Goal: Check status: Check status

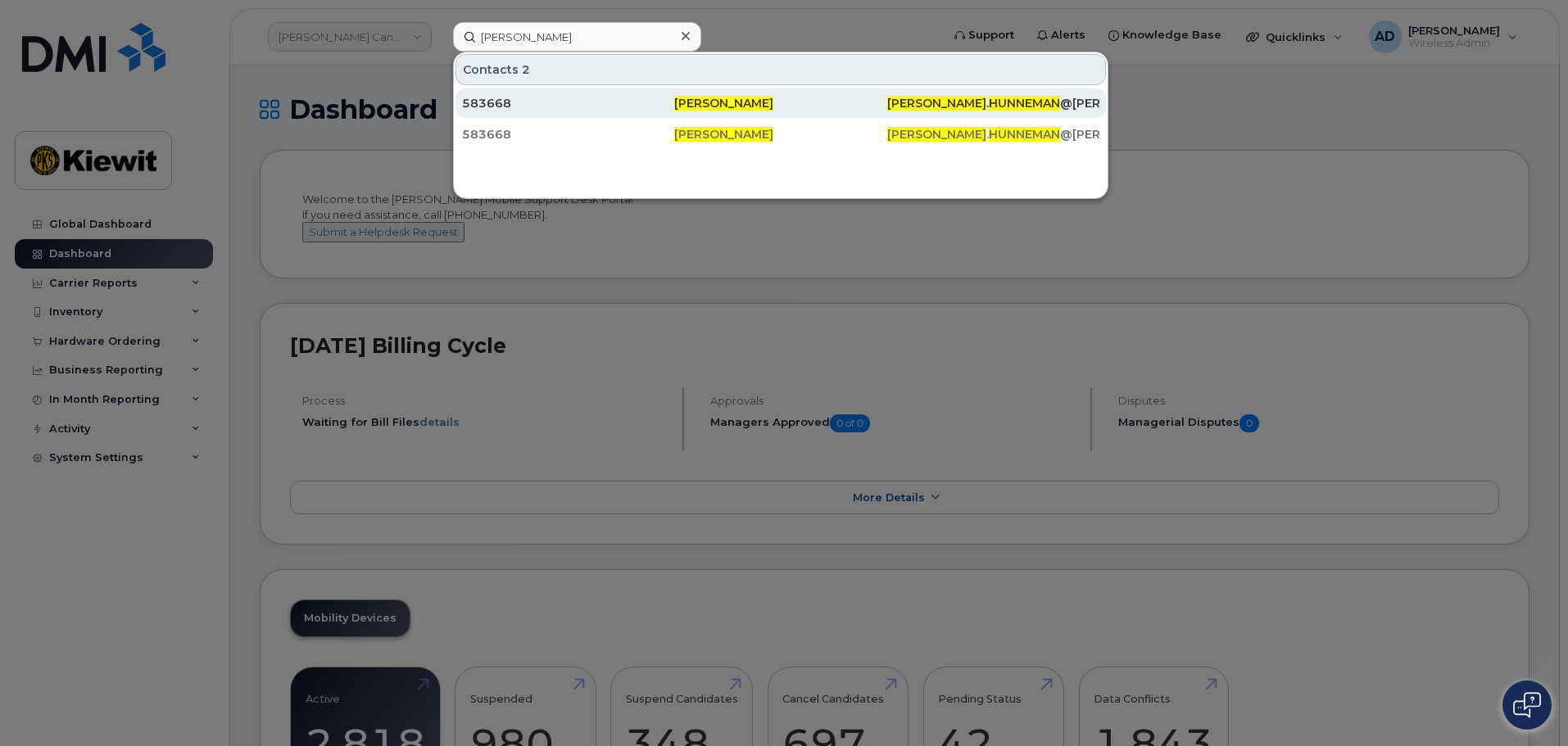
type input "rick hunneman"
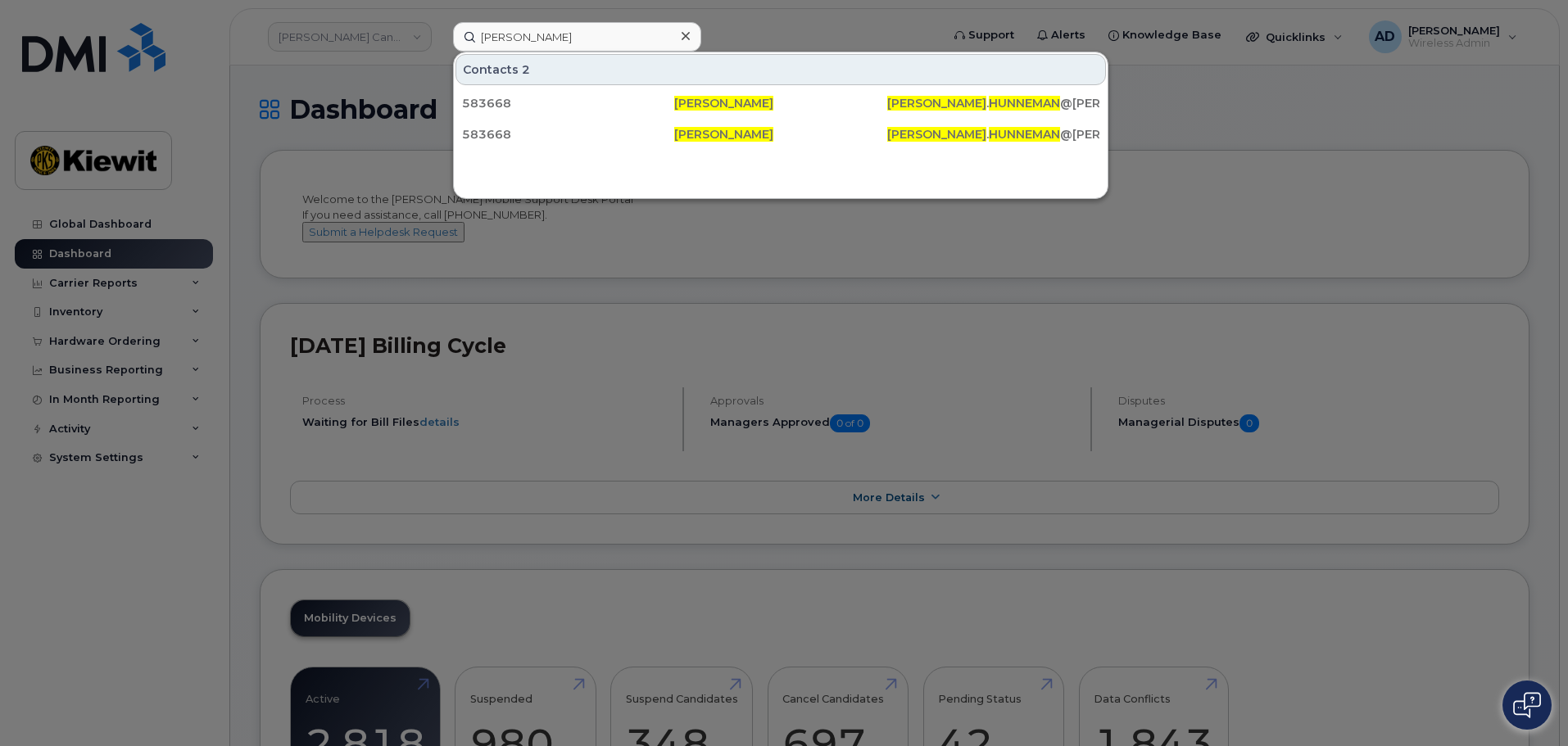
click at [638, 41] on input "rick hunneman" at bounding box center [577, 37] width 248 height 29
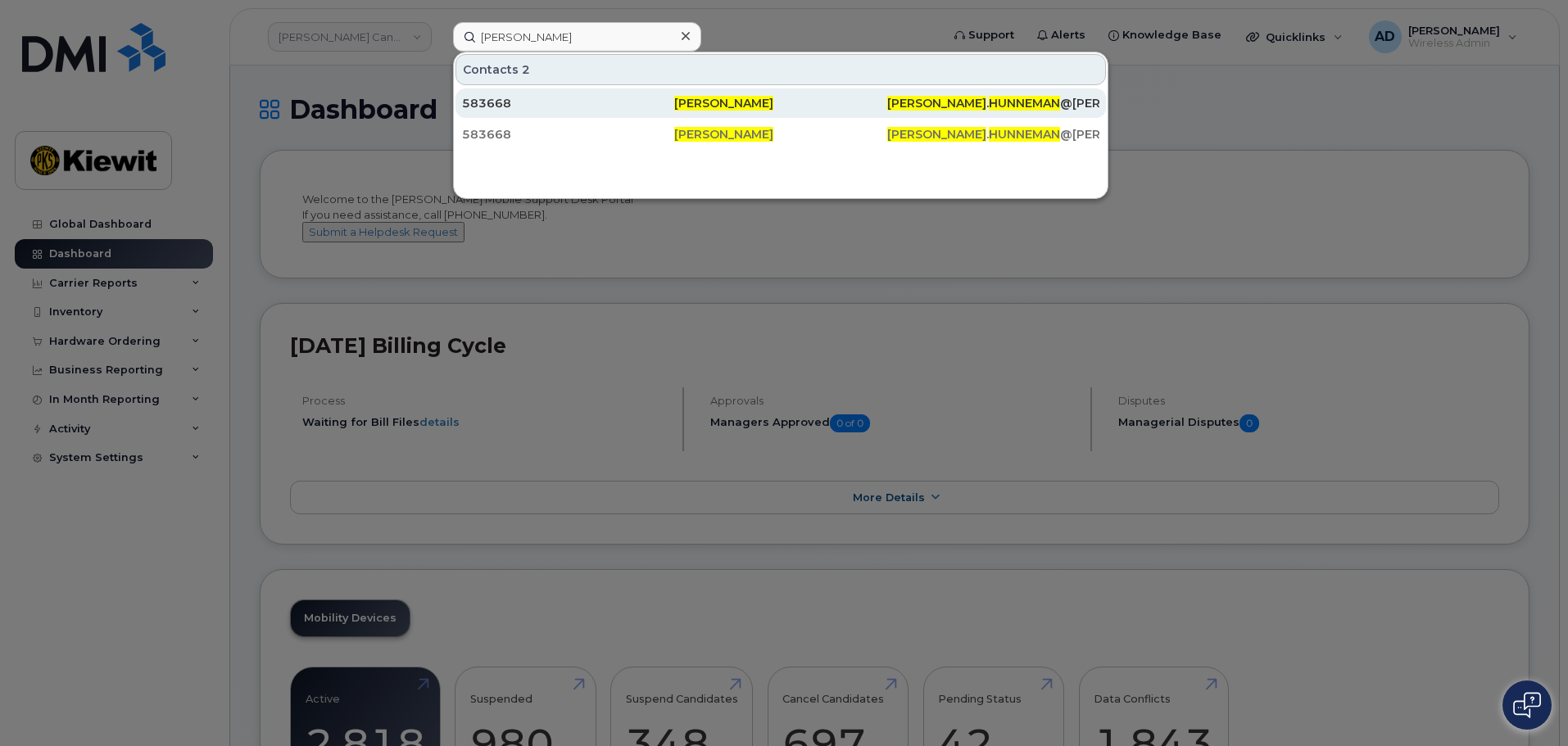
click at [721, 105] on span "[PERSON_NAME]" at bounding box center [724, 103] width 99 height 15
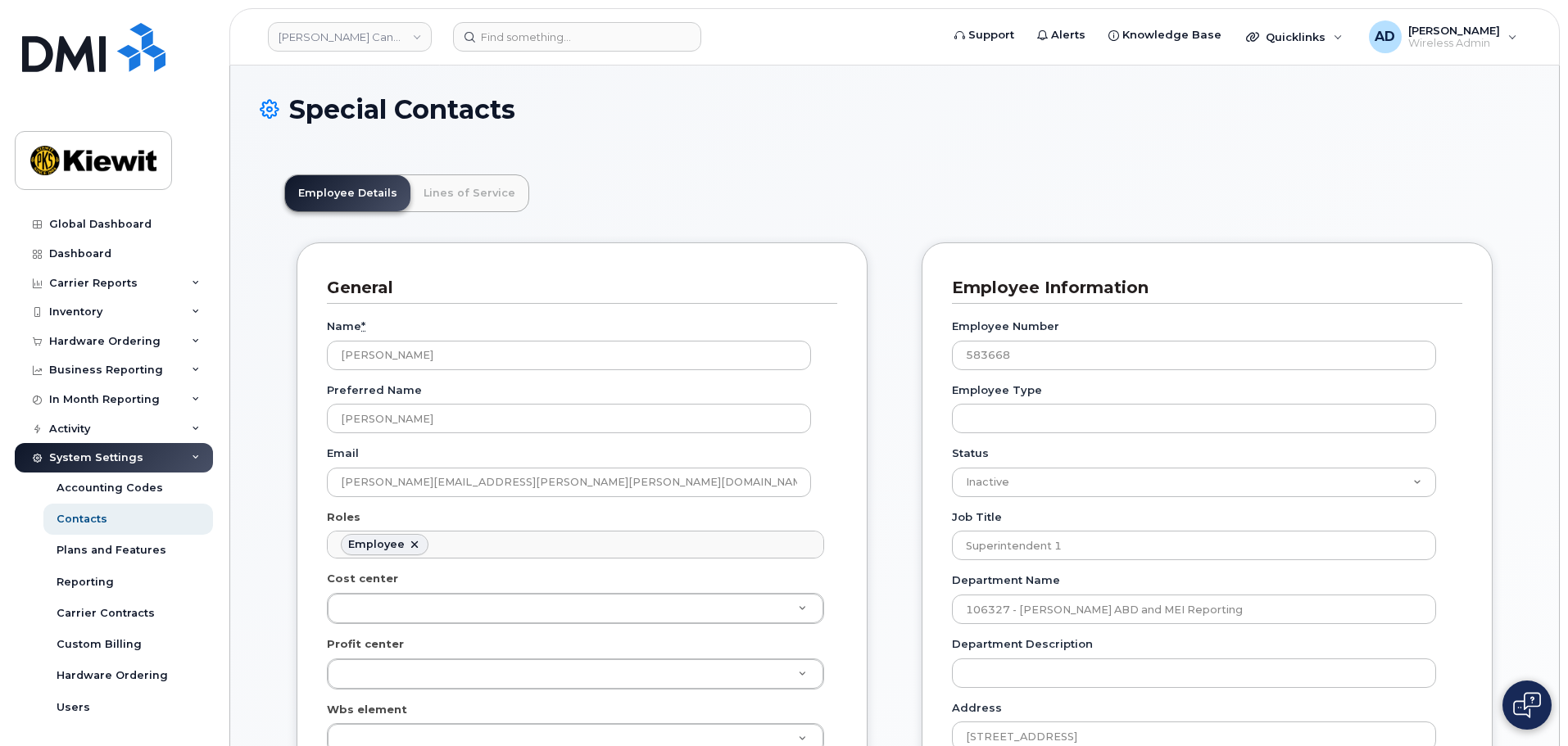
scroll to position [48, 0]
click at [566, 45] on input at bounding box center [577, 37] width 248 height 29
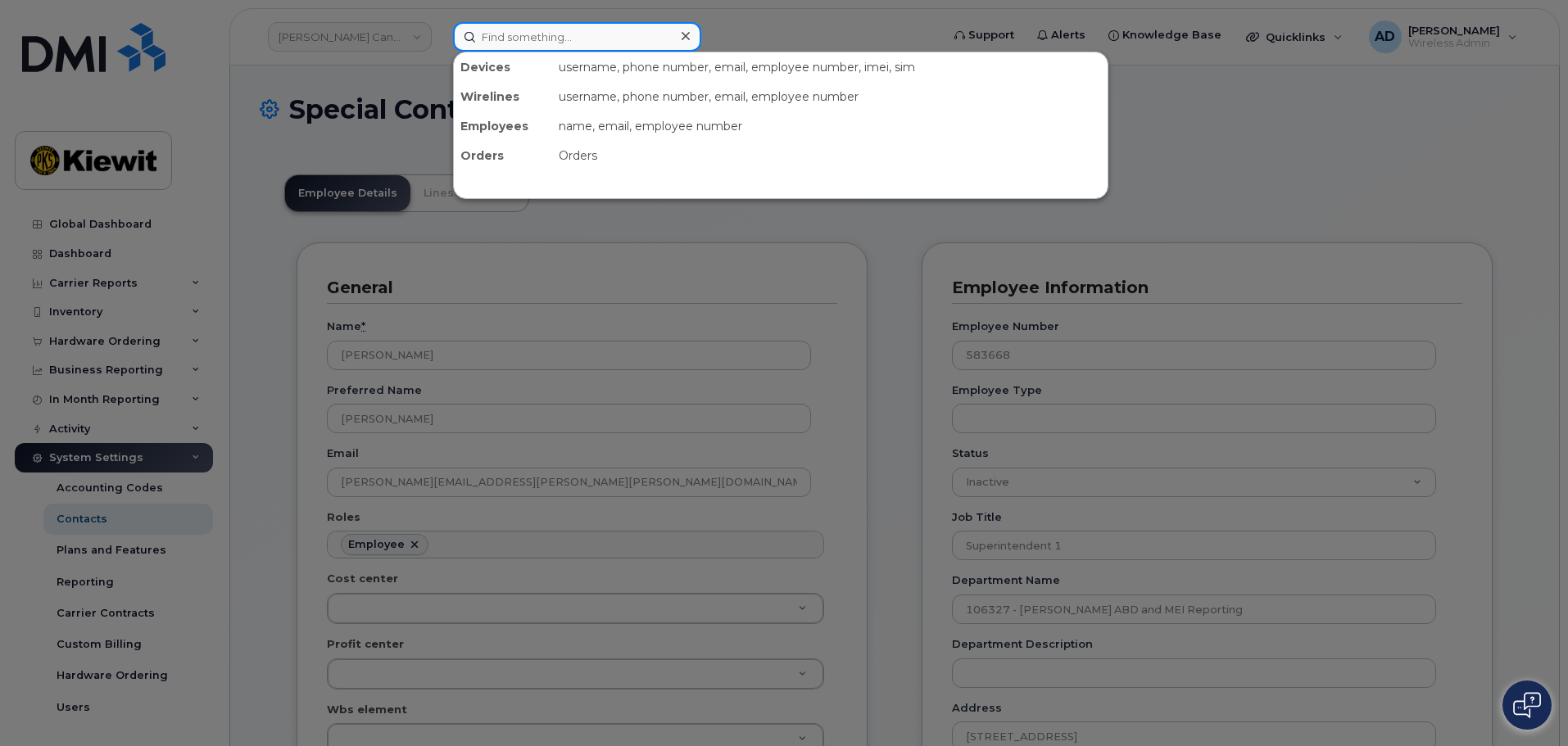
click at [595, 28] on input at bounding box center [577, 37] width 248 height 29
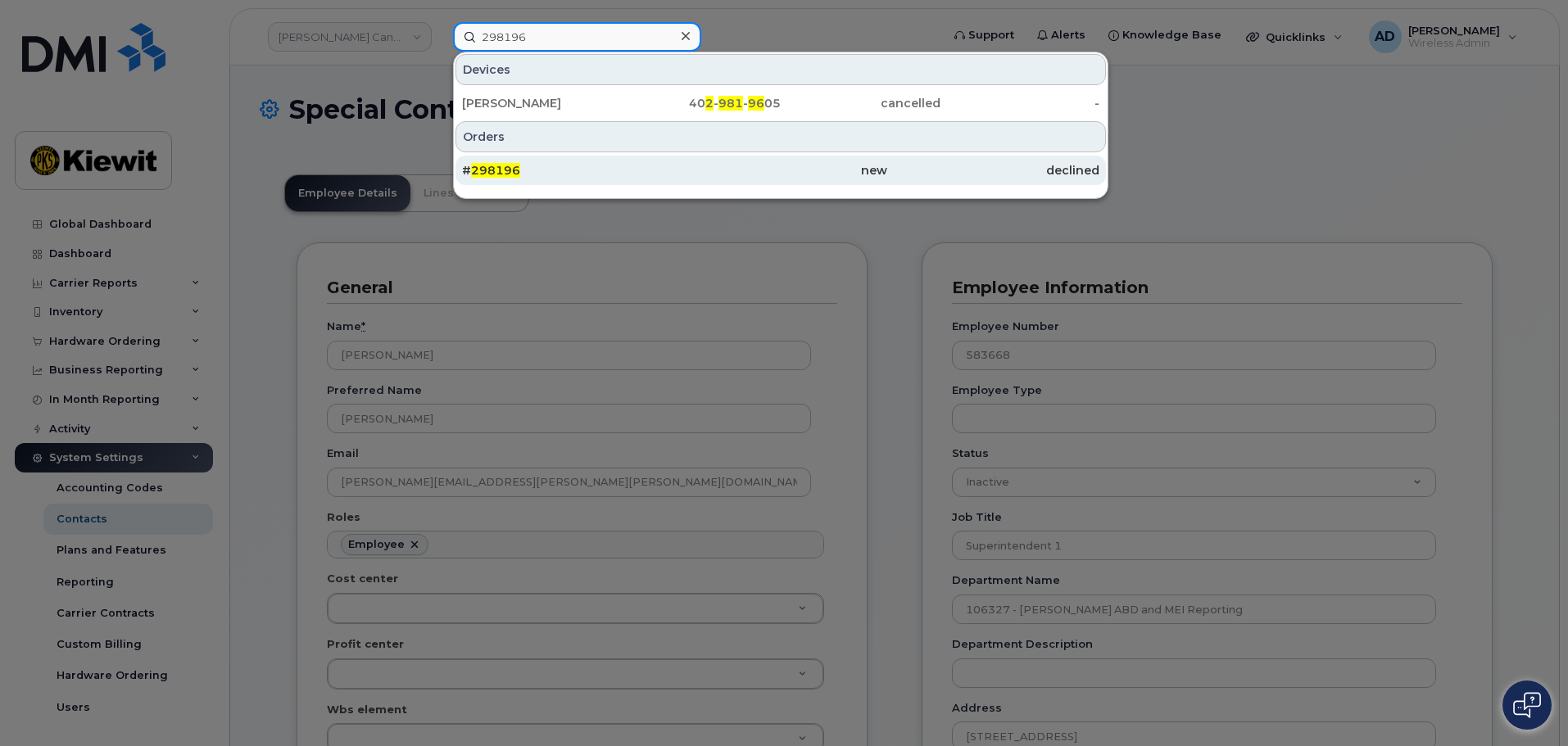
type input "298196"
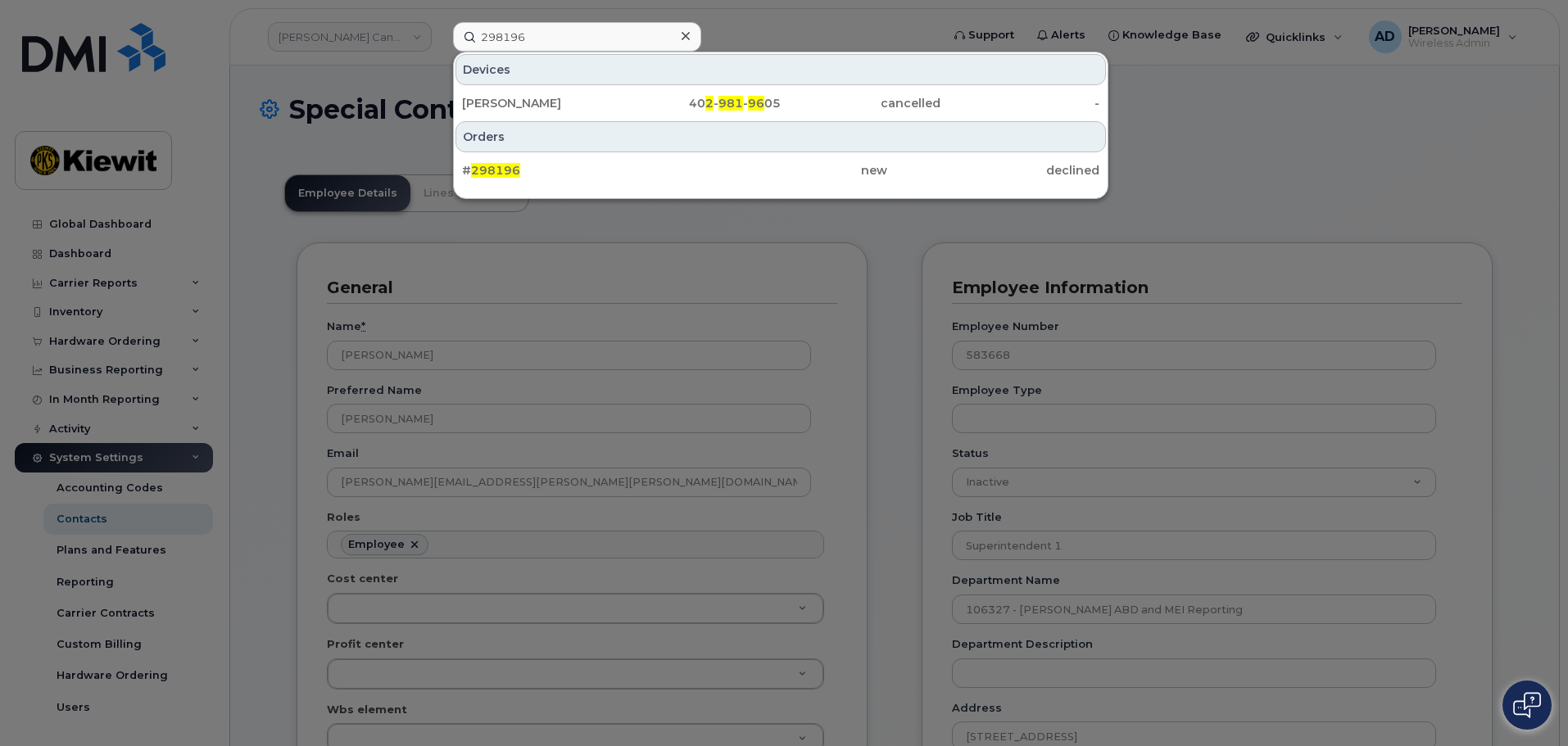
drag, startPoint x: 699, startPoint y: 172, endPoint x: 618, endPoint y: 195, distance: 84.2
click at [699, 172] on div "new" at bounding box center [780, 170] width 212 height 16
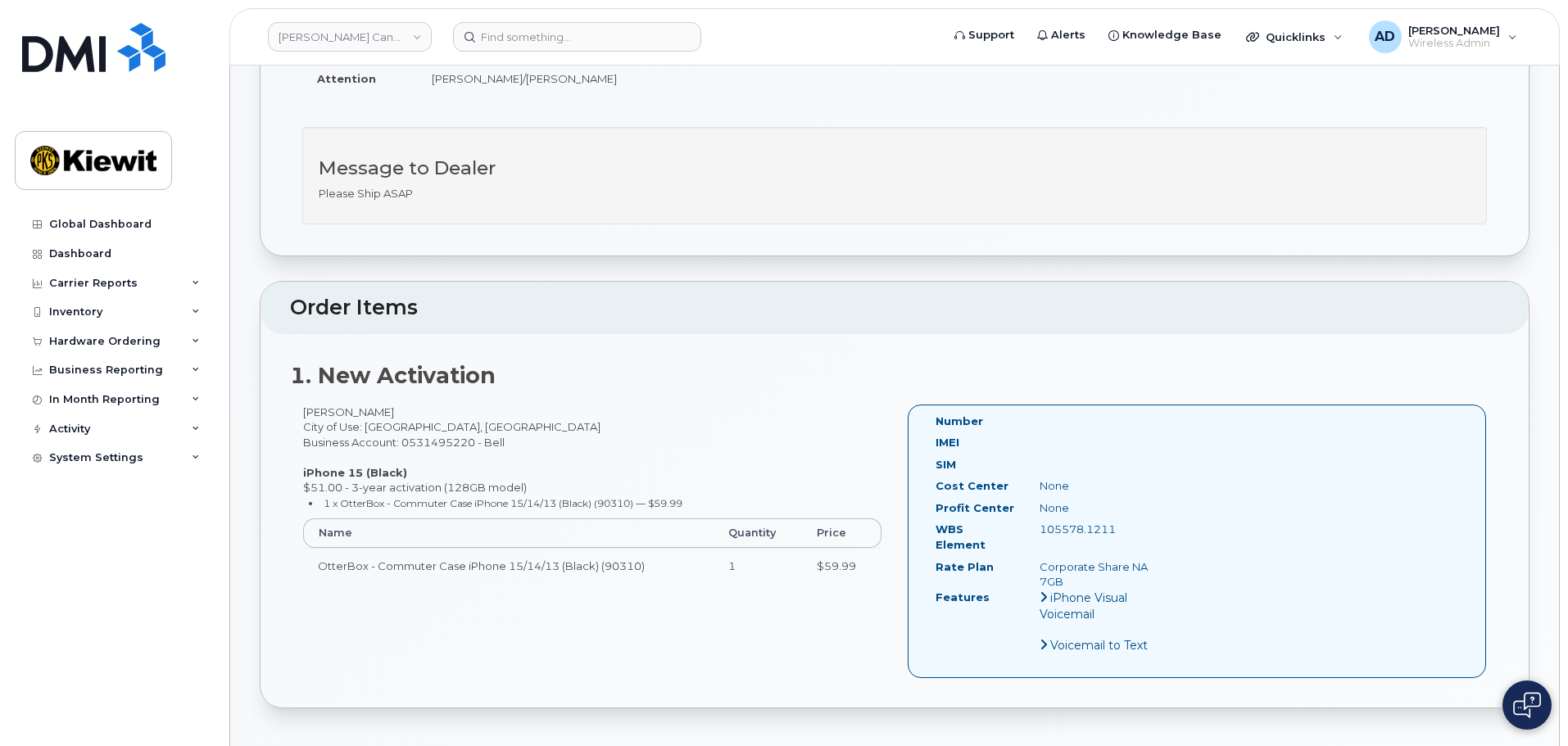
scroll to position [328, 0]
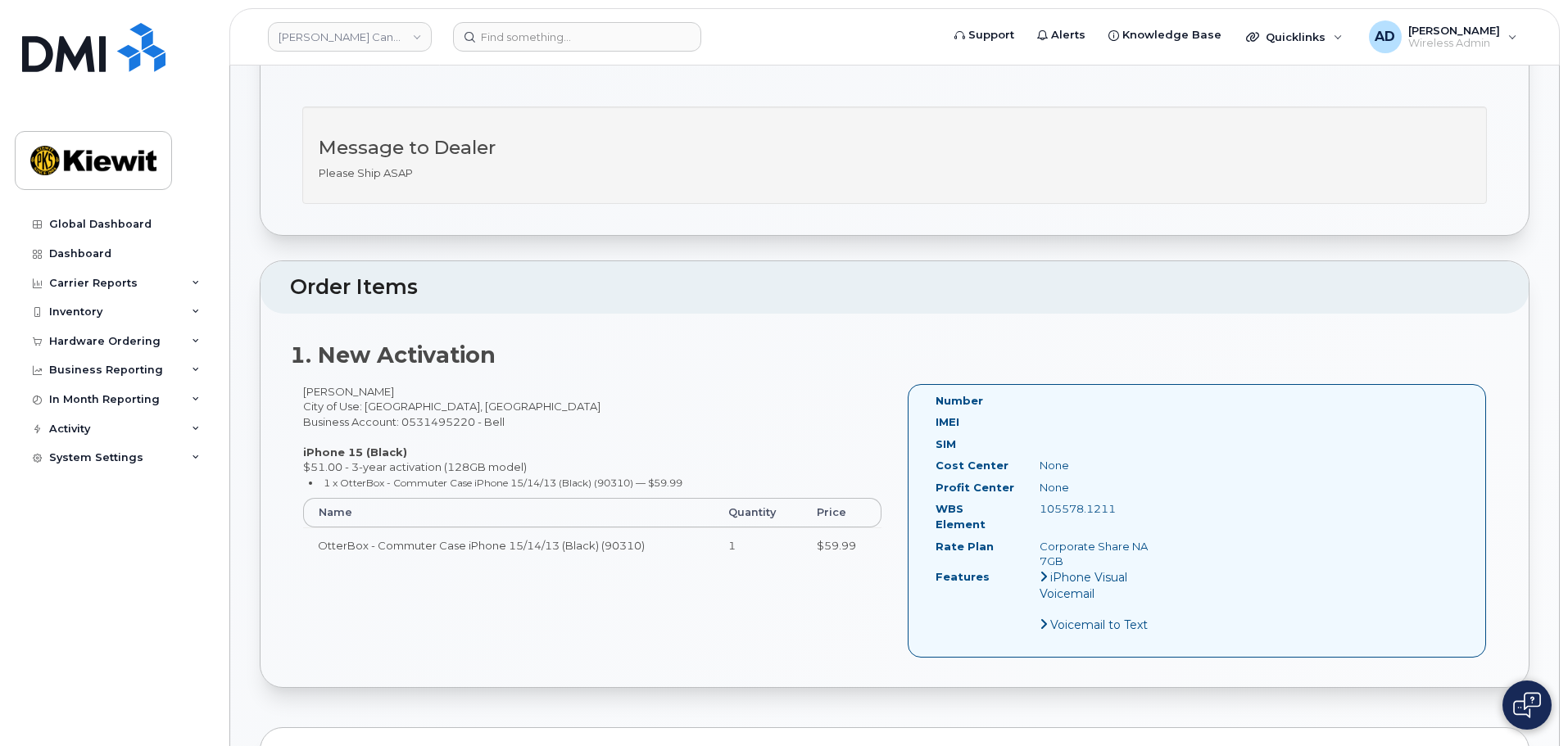
click at [1541, 692] on button at bounding box center [1526, 705] width 49 height 49
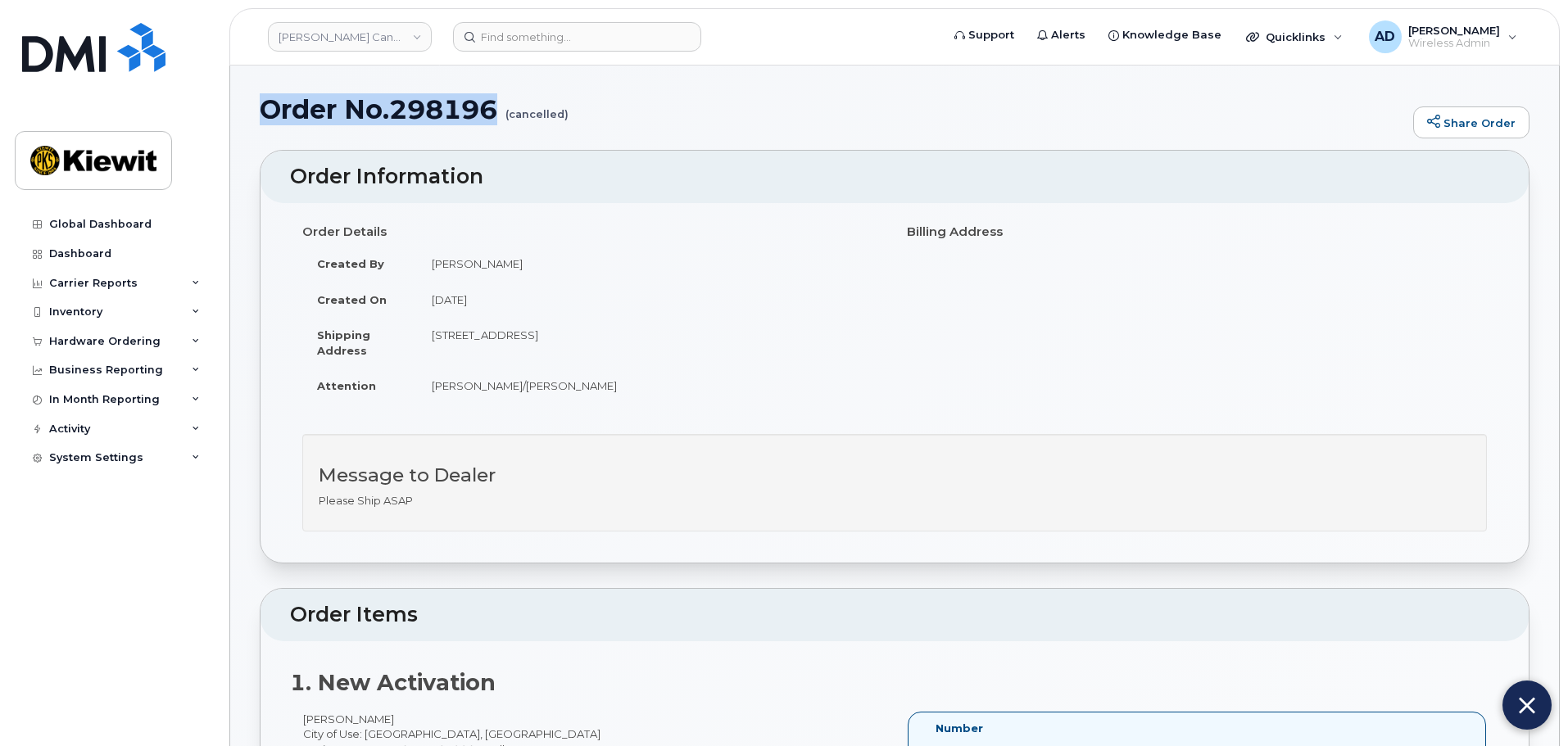
drag, startPoint x: 499, startPoint y: 110, endPoint x: 260, endPoint y: 93, distance: 239.6
copy h1 "Order No.298196"
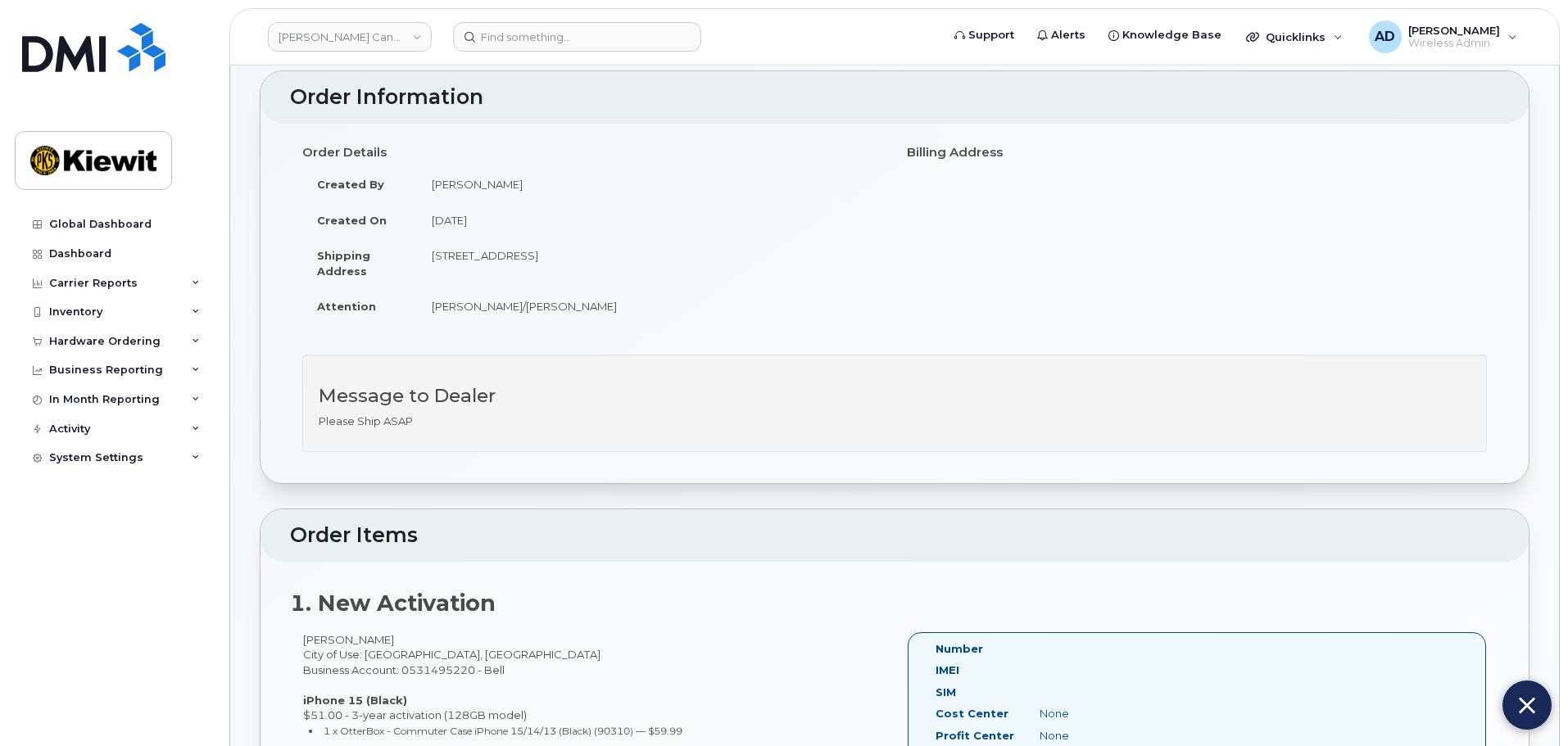
scroll to position [164, 0]
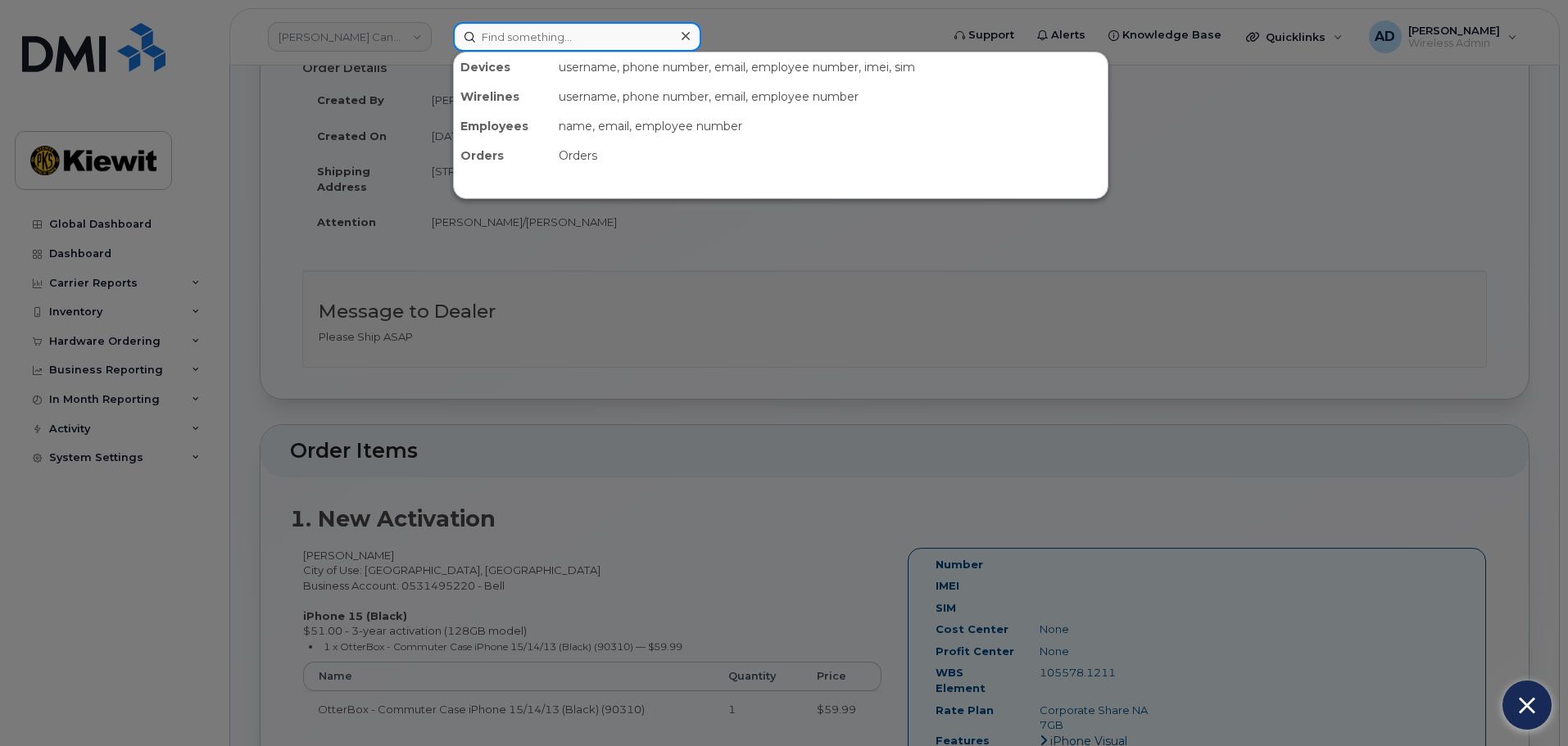
click at [587, 40] on input at bounding box center [577, 37] width 248 height 29
paste input "298400"
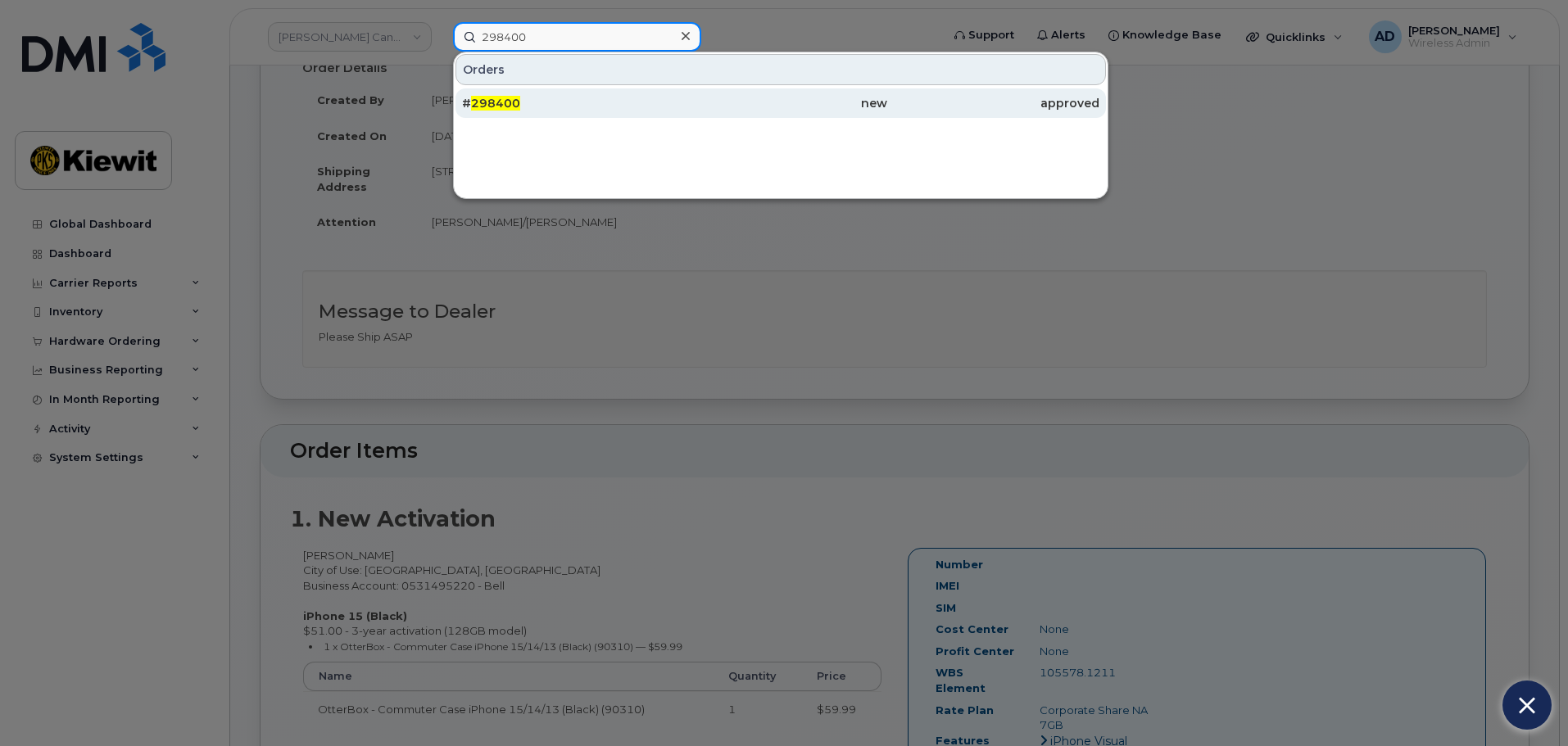
type input "298400"
click at [674, 92] on div "# 298400" at bounding box center [780, 103] width 212 height 29
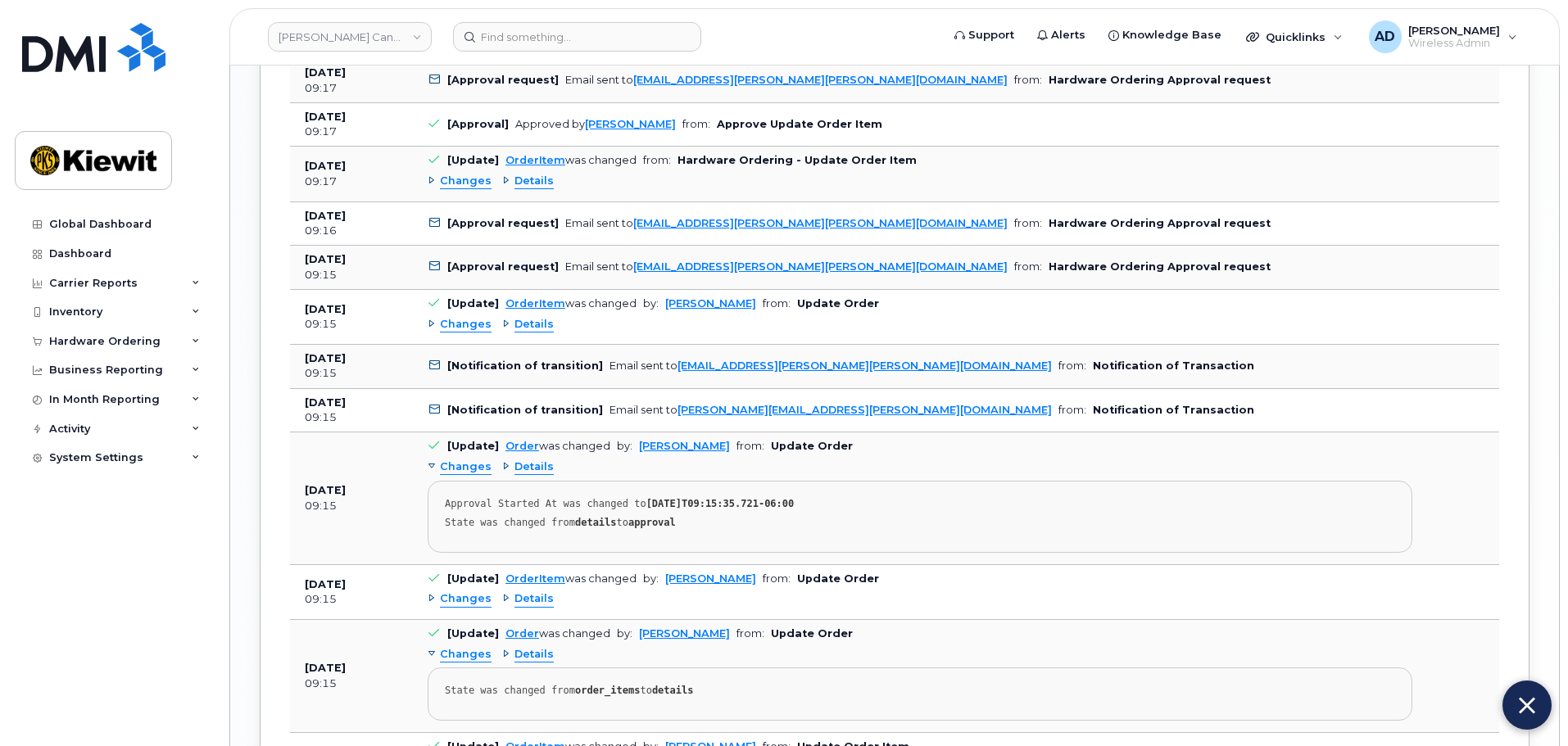
scroll to position [2098, 0]
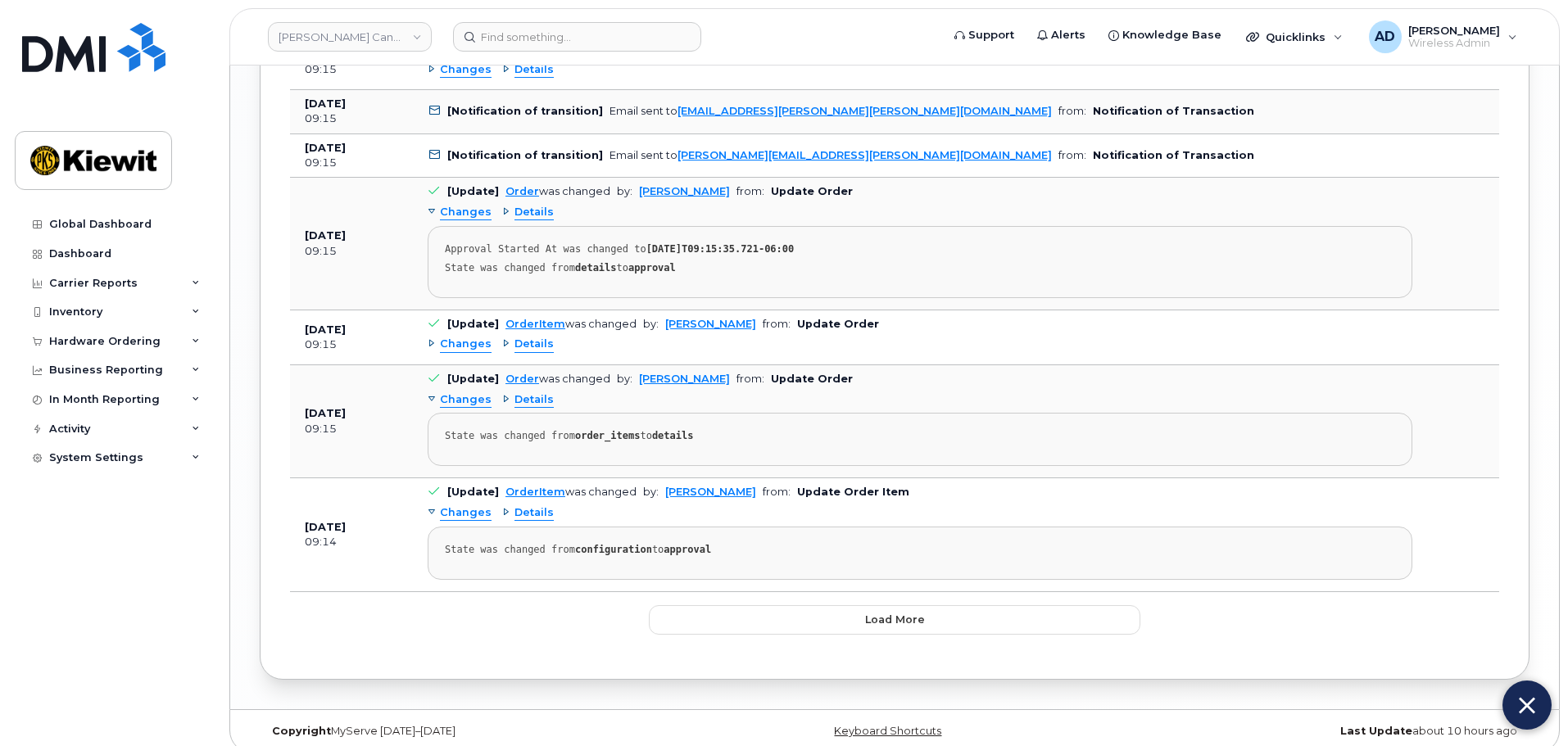
click at [1518, 714] on img at bounding box center [1526, 706] width 16 height 27
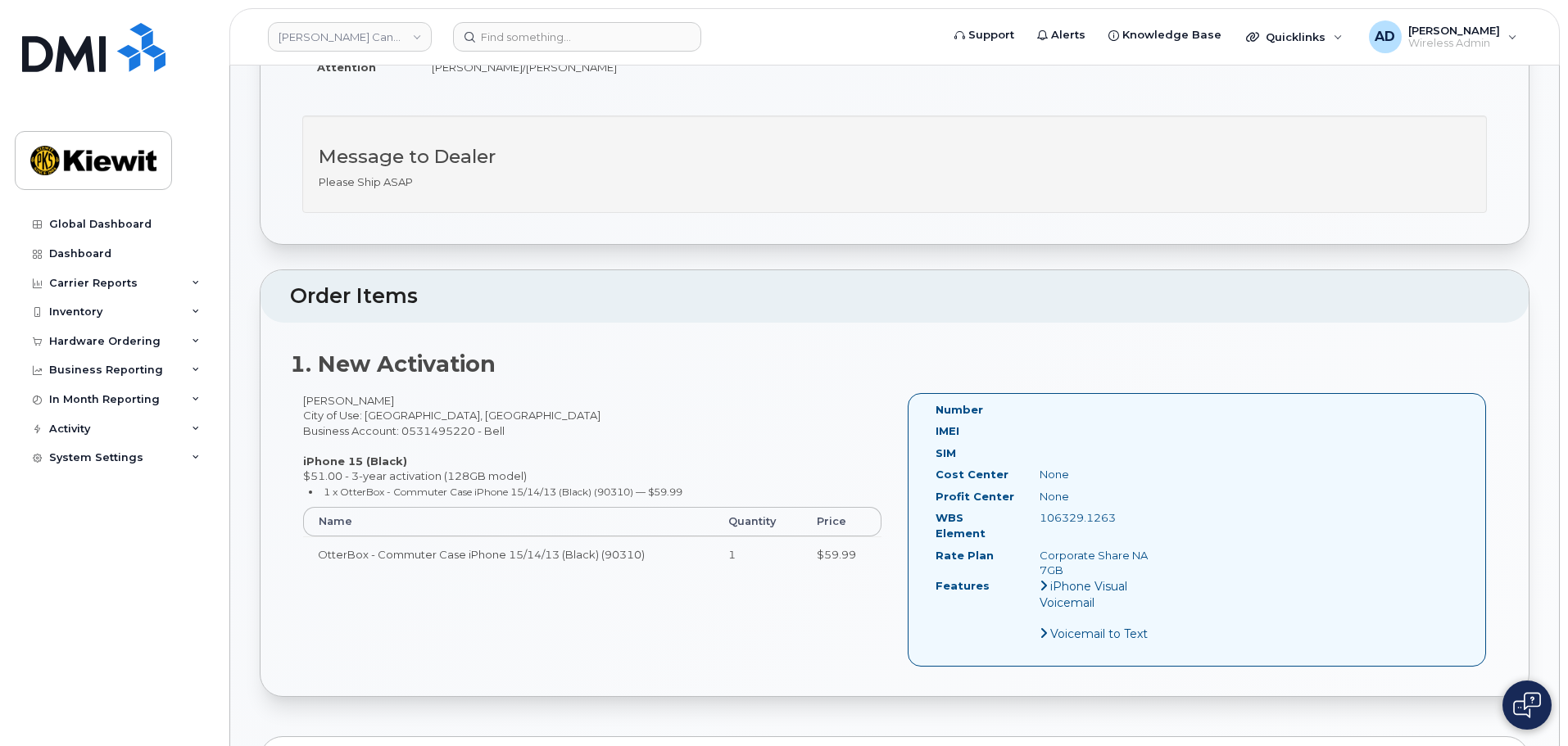
scroll to position [0, 0]
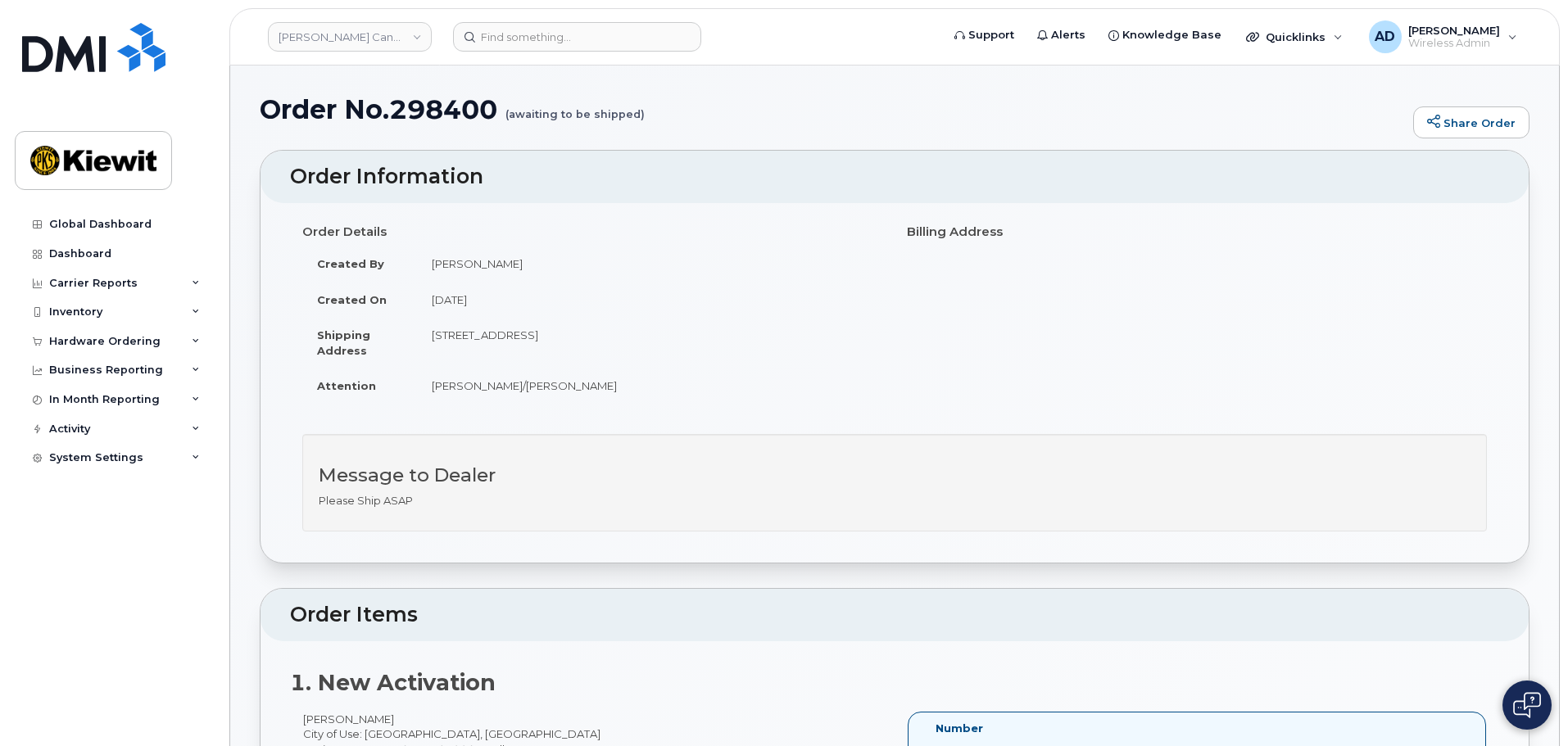
click at [1178, 107] on h1 "Order No.298400 (awaiting to be shipped)" at bounding box center [832, 109] width 1145 height 28
